Goal: Information Seeking & Learning: Find specific fact

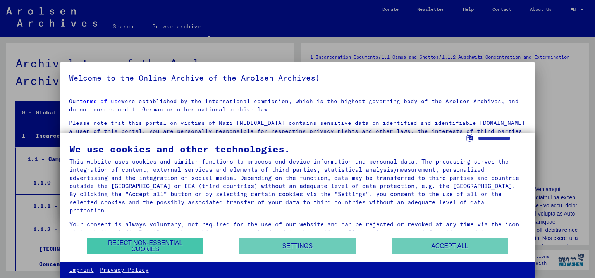
click at [183, 244] on button "Reject non-essential cookies" at bounding box center [145, 246] width 116 height 16
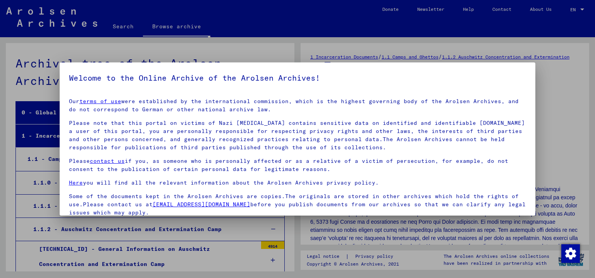
click at [552, 135] on div at bounding box center [297, 139] width 595 height 278
click at [414, 80] on h5 "Welcome to the Online Archive of the Arolsen Archives!" at bounding box center [297, 78] width 457 height 12
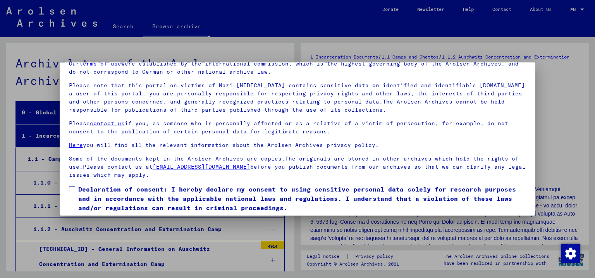
scroll to position [62, 0]
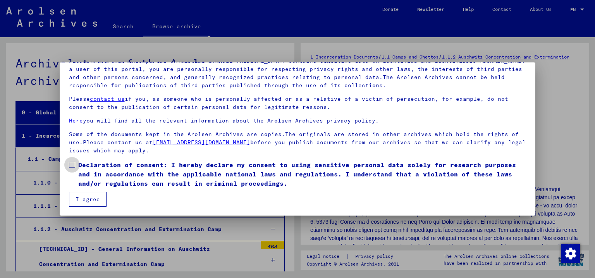
click at [72, 166] on span at bounding box center [72, 164] width 6 height 6
click at [93, 197] on button "I agree" at bounding box center [88, 199] width 38 height 15
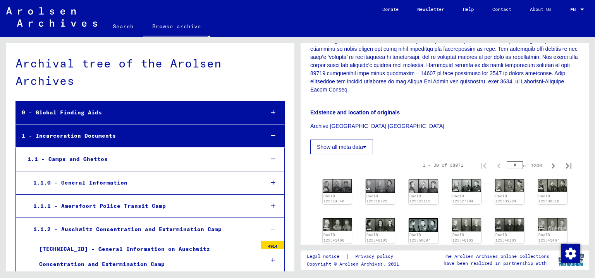
scroll to position [202, 0]
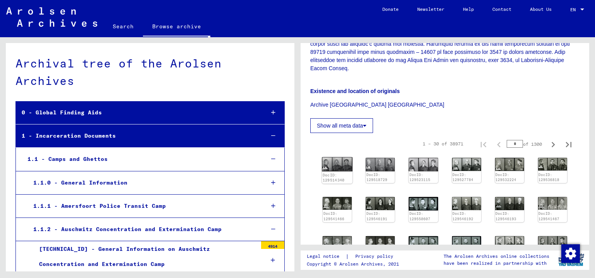
click at [341, 168] on img at bounding box center [337, 164] width 31 height 14
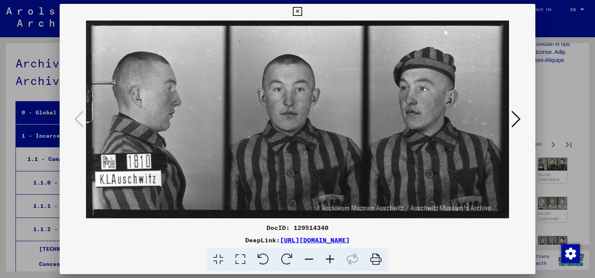
click at [511, 120] on button at bounding box center [516, 119] width 14 height 22
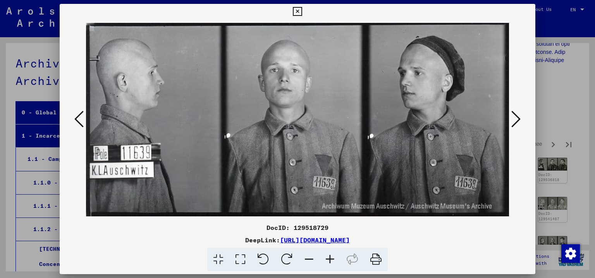
click at [516, 118] on icon at bounding box center [515, 119] width 9 height 19
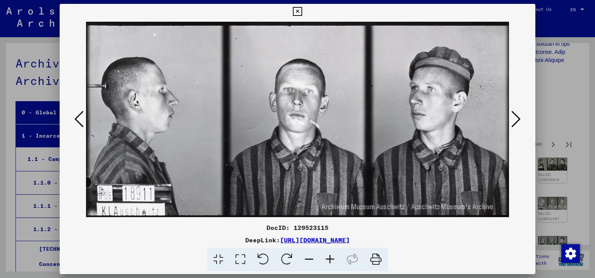
click at [516, 118] on icon at bounding box center [515, 119] width 9 height 19
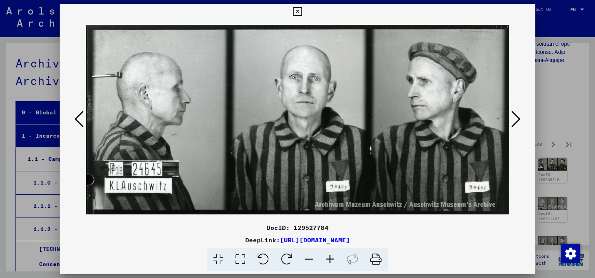
click at [516, 118] on icon at bounding box center [515, 119] width 9 height 19
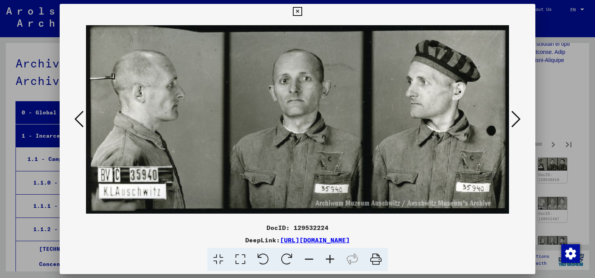
click at [516, 118] on icon at bounding box center [515, 119] width 9 height 19
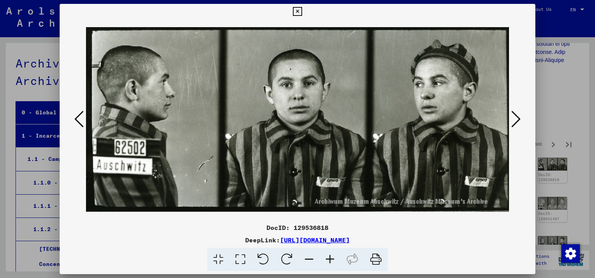
click at [516, 118] on icon at bounding box center [515, 119] width 9 height 19
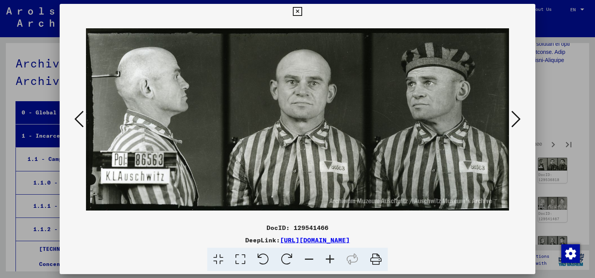
click at [516, 118] on icon at bounding box center [515, 119] width 9 height 19
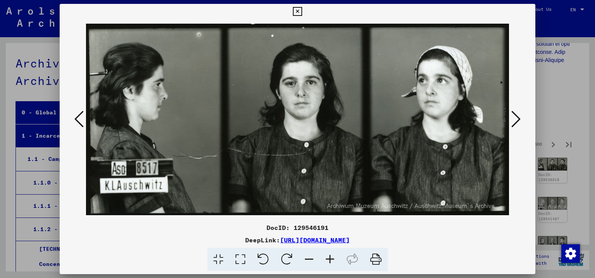
click at [516, 118] on icon at bounding box center [515, 119] width 9 height 19
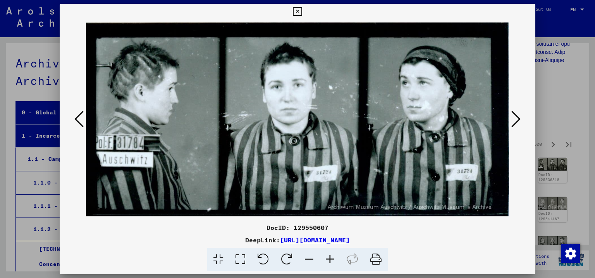
click at [516, 118] on icon at bounding box center [515, 119] width 9 height 19
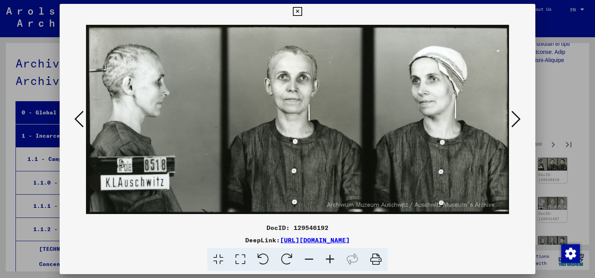
click at [516, 118] on icon at bounding box center [515, 119] width 9 height 19
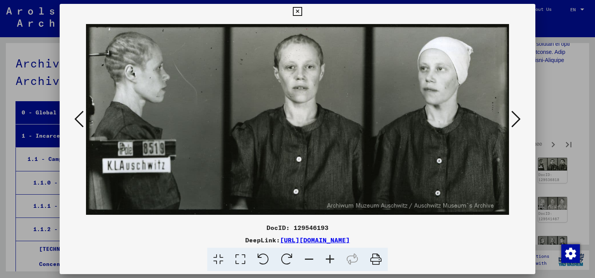
click at [516, 118] on icon at bounding box center [515, 119] width 9 height 19
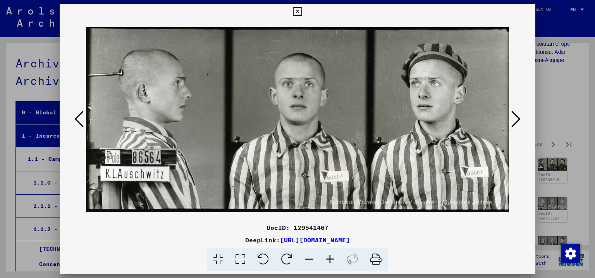
click at [516, 118] on icon at bounding box center [515, 119] width 9 height 19
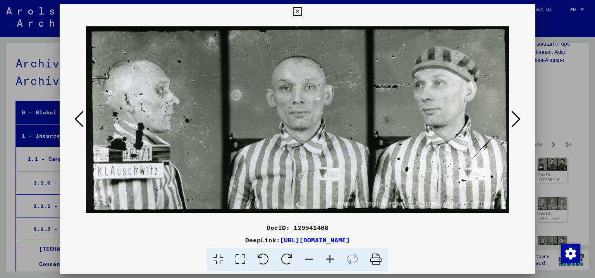
click at [516, 118] on icon at bounding box center [515, 119] width 9 height 19
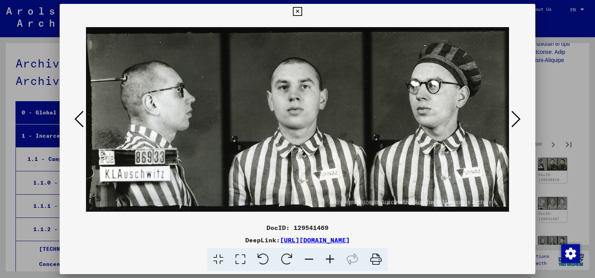
click at [516, 118] on icon at bounding box center [515, 119] width 9 height 19
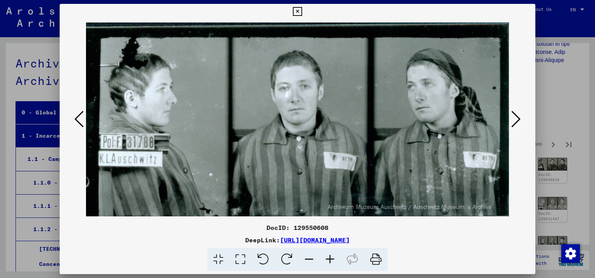
click at [516, 118] on icon at bounding box center [515, 119] width 9 height 19
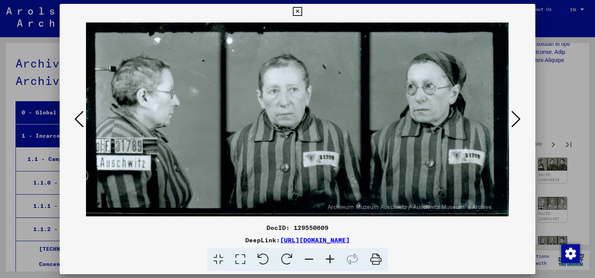
click at [516, 118] on icon at bounding box center [515, 119] width 9 height 19
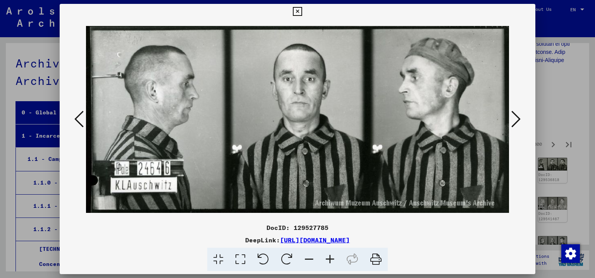
click at [516, 118] on icon at bounding box center [515, 119] width 9 height 19
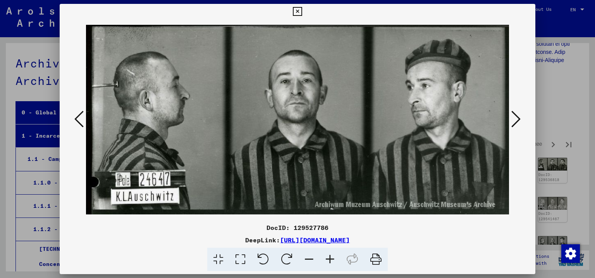
click at [516, 118] on icon at bounding box center [515, 119] width 9 height 19
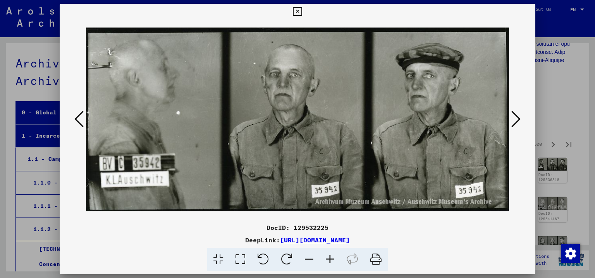
click at [516, 118] on icon at bounding box center [515, 119] width 9 height 19
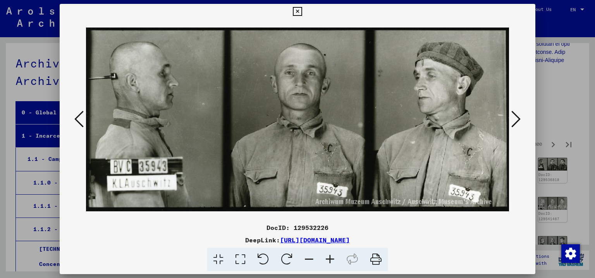
click at [516, 118] on icon at bounding box center [515, 119] width 9 height 19
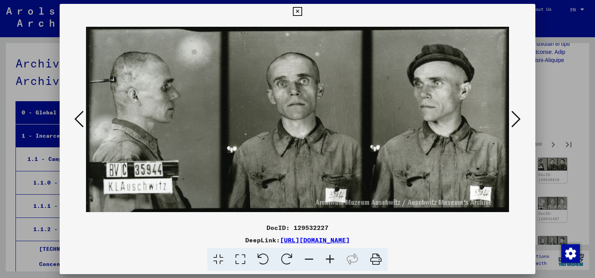
click at [516, 118] on icon at bounding box center [515, 119] width 9 height 19
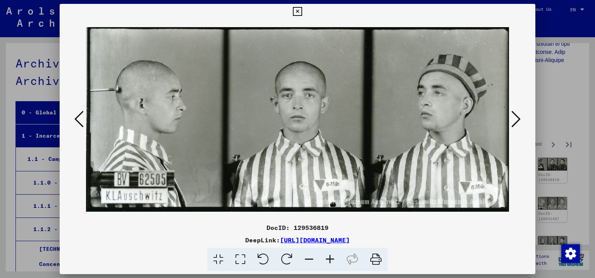
click at [516, 118] on icon at bounding box center [515, 119] width 9 height 19
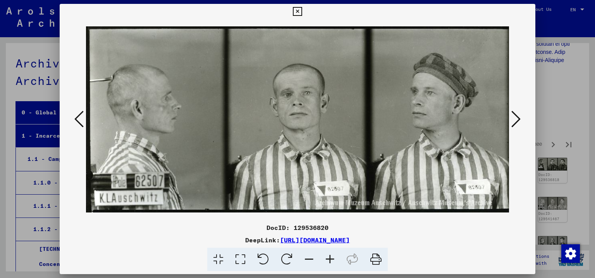
click at [516, 118] on icon at bounding box center [515, 119] width 9 height 19
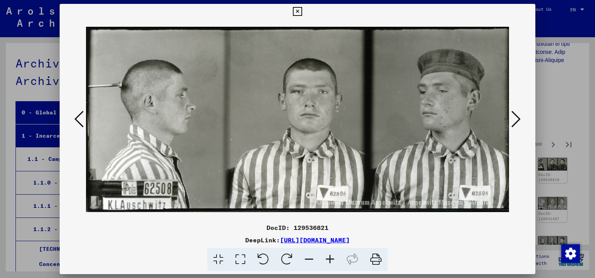
click at [516, 118] on icon at bounding box center [515, 119] width 9 height 19
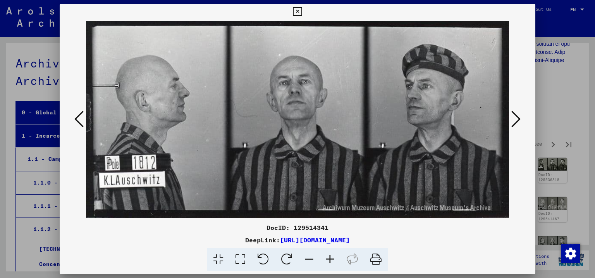
click at [516, 117] on icon at bounding box center [515, 119] width 9 height 19
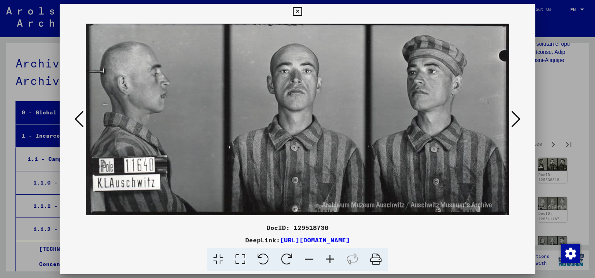
click at [516, 117] on icon at bounding box center [515, 119] width 9 height 19
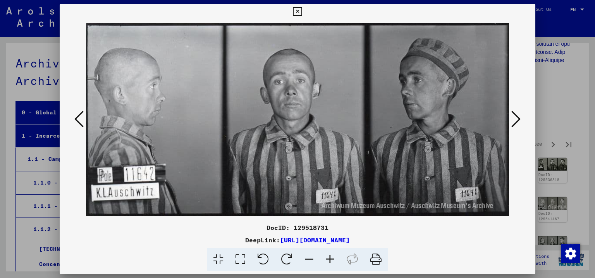
click at [516, 117] on icon at bounding box center [515, 119] width 9 height 19
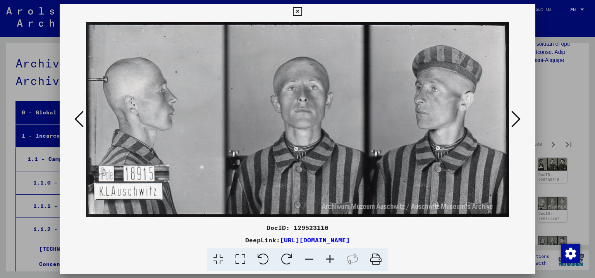
click at [516, 117] on icon at bounding box center [515, 119] width 9 height 19
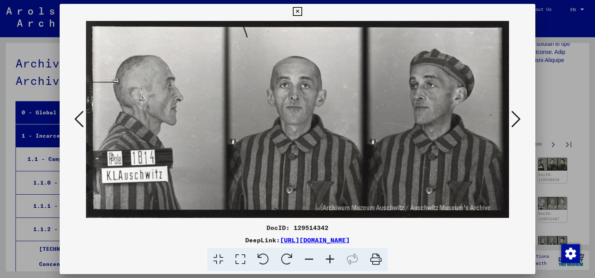
click at [516, 117] on icon at bounding box center [515, 119] width 9 height 19
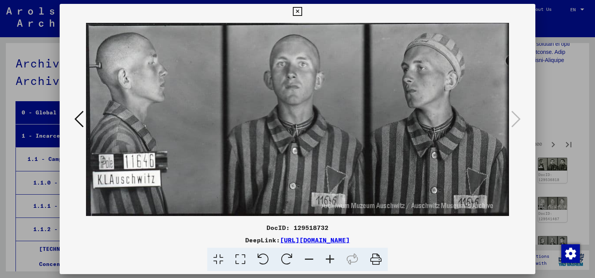
click at [304, 17] on button at bounding box center [297, 11] width 14 height 15
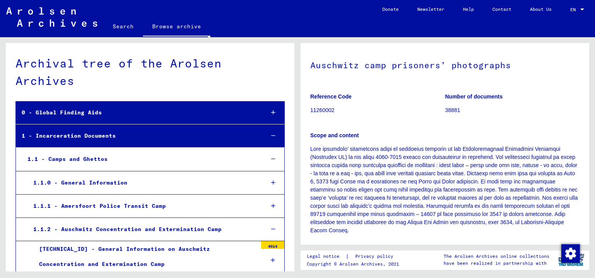
scroll to position [0, 0]
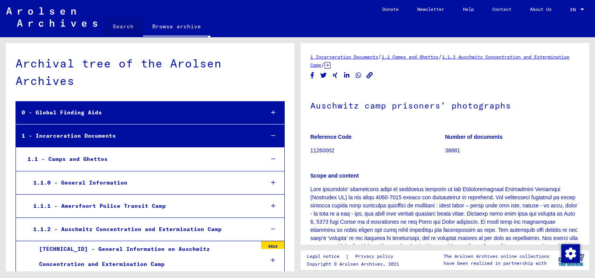
click at [125, 26] on link "Search" at bounding box center [122, 26] width 39 height 19
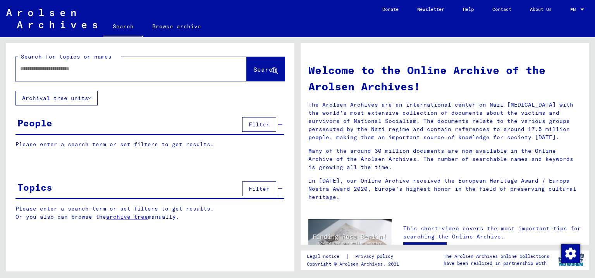
click at [77, 66] on input "text" at bounding box center [121, 69] width 203 height 8
type input "********"
click at [257, 75] on button "Search" at bounding box center [266, 69] width 38 height 24
click at [257, 74] on button "Search" at bounding box center [266, 69] width 38 height 24
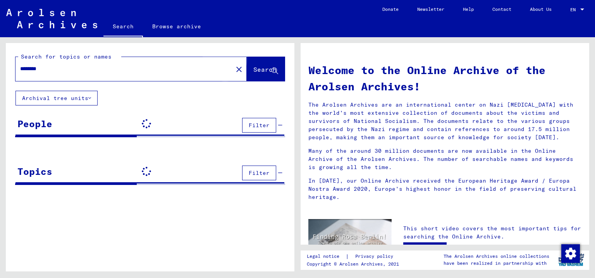
click at [256, 68] on span "Search" at bounding box center [264, 69] width 23 height 8
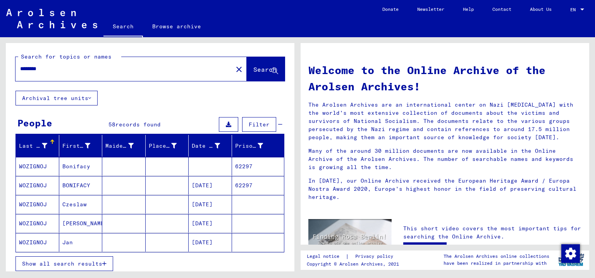
scroll to position [40, 0]
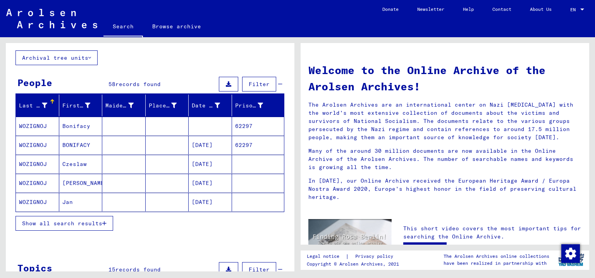
click at [103, 220] on icon "button" at bounding box center [104, 222] width 4 height 5
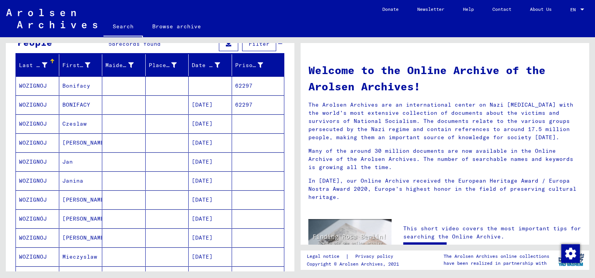
scroll to position [121, 0]
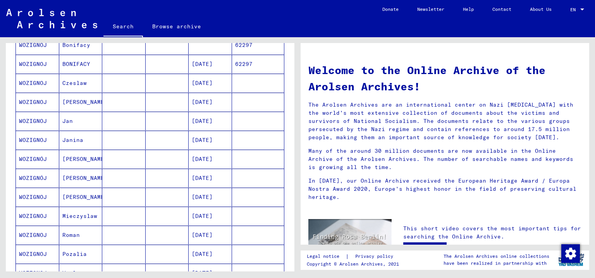
click at [25, 136] on mat-cell "WOZIGNOJ" at bounding box center [37, 139] width 43 height 19
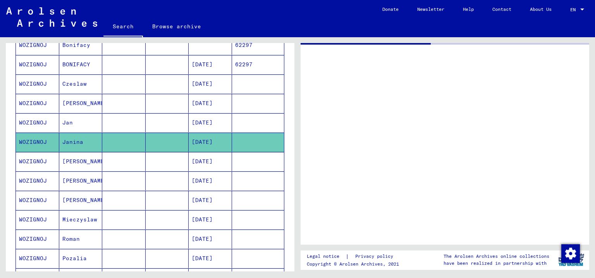
scroll to position [121, 0]
click at [25, 136] on mat-cell "WOZIGNOJ" at bounding box center [37, 141] width 43 height 19
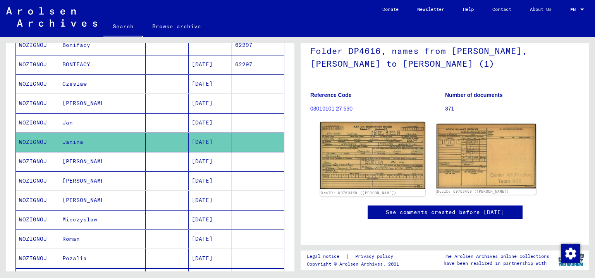
click at [382, 122] on img at bounding box center [372, 155] width 105 height 67
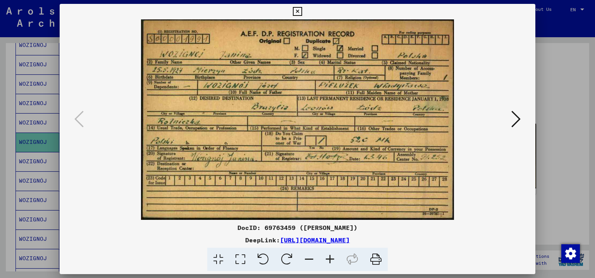
click at [382, 101] on img at bounding box center [297, 119] width 423 height 200
click at [518, 119] on icon at bounding box center [515, 119] width 9 height 19
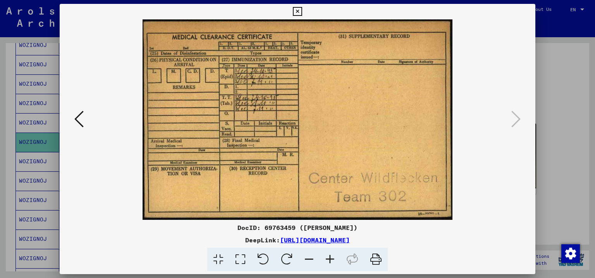
click at [86, 119] on img at bounding box center [297, 119] width 423 height 200
click at [71, 123] on div at bounding box center [298, 119] width 476 height 200
click at [81, 113] on icon at bounding box center [78, 119] width 9 height 19
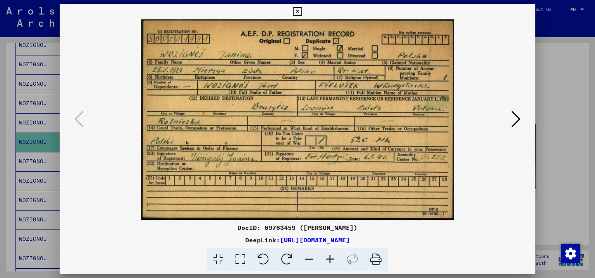
click at [520, 118] on icon at bounding box center [515, 119] width 9 height 19
